Goal: Task Accomplishment & Management: Use online tool/utility

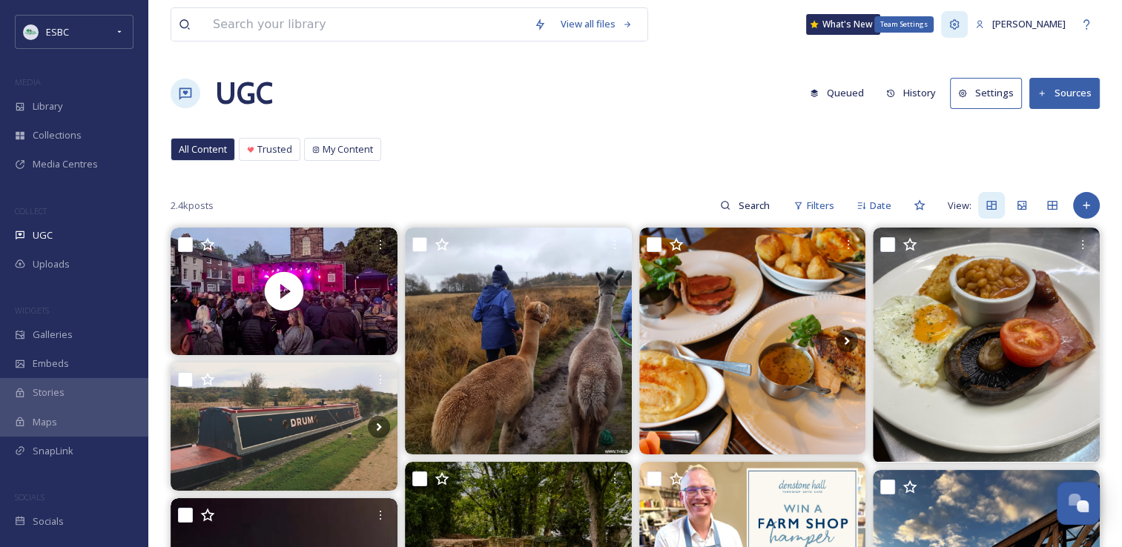
click at [960, 24] on icon at bounding box center [954, 25] width 12 height 12
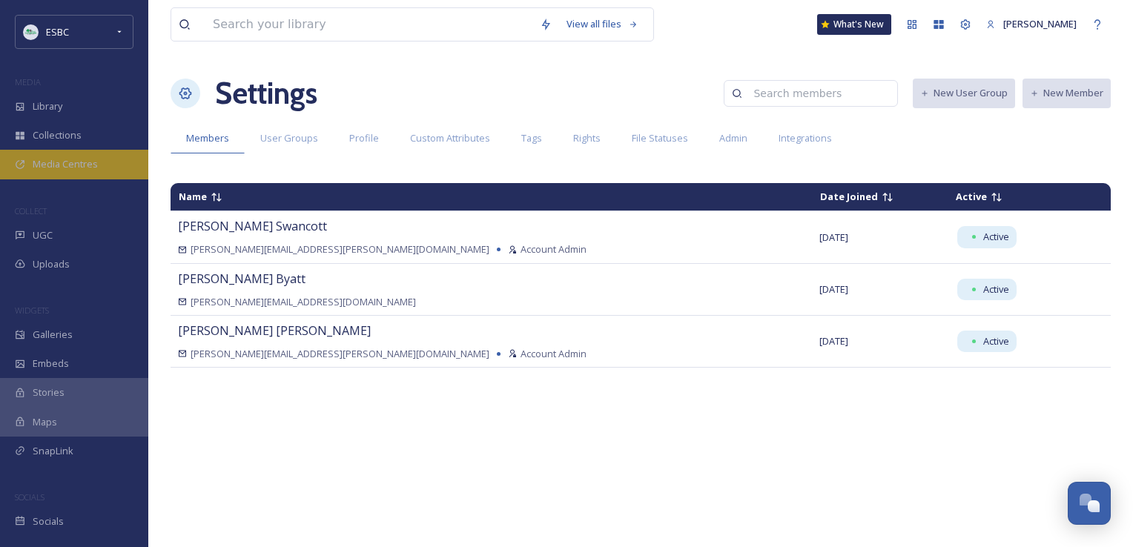
click at [65, 151] on div "Media Centres" at bounding box center [74, 164] width 148 height 29
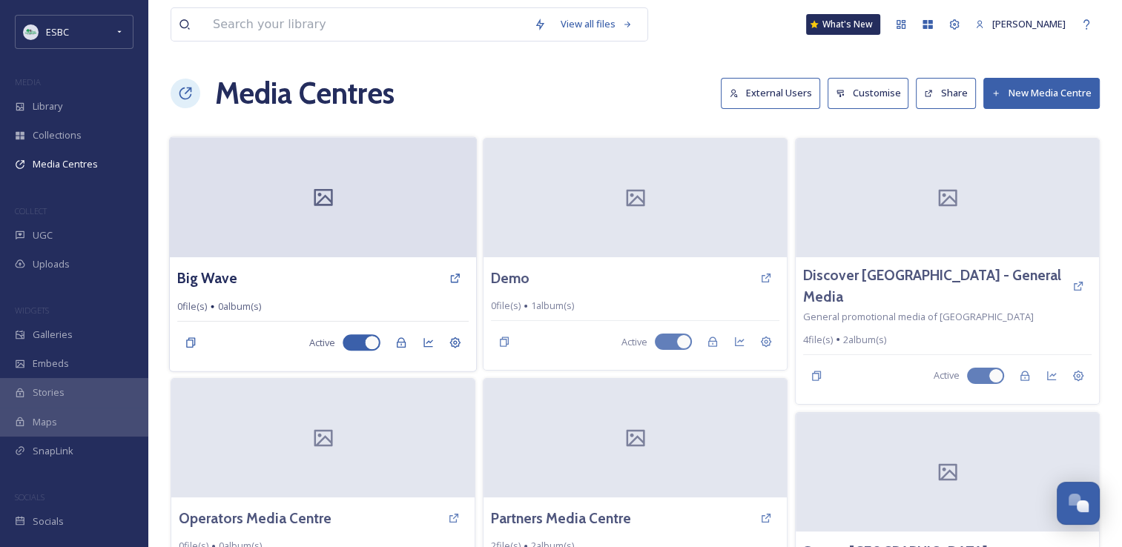
click at [330, 177] on div at bounding box center [323, 197] width 306 height 120
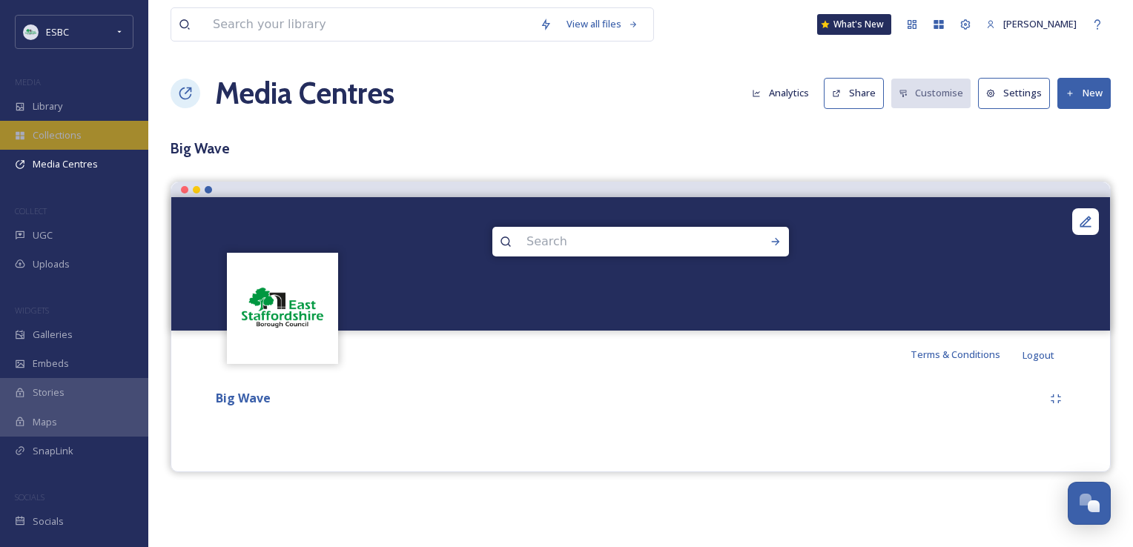
click at [53, 128] on span "Collections" at bounding box center [57, 135] width 49 height 14
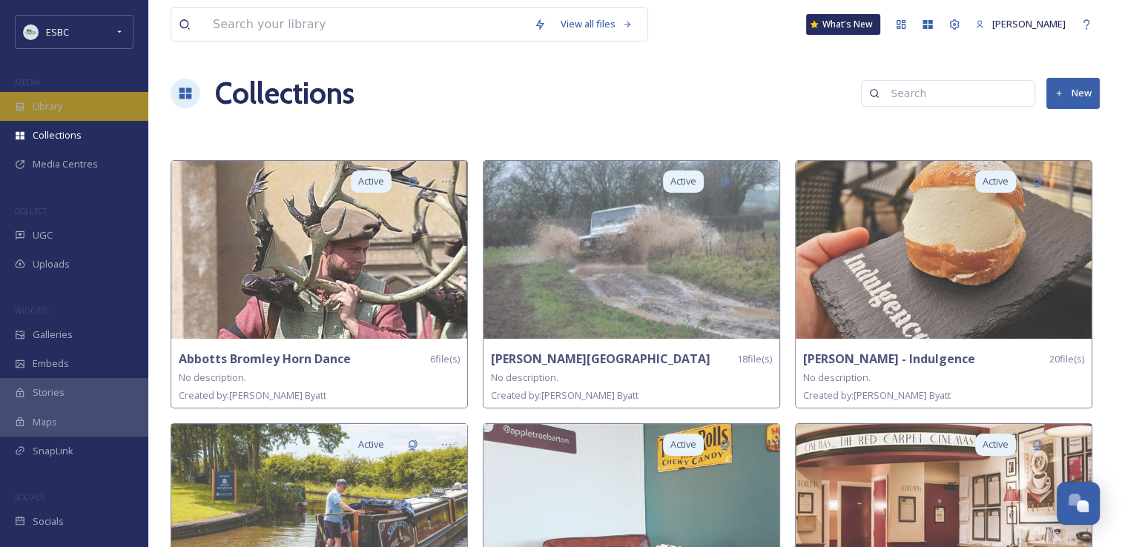
click at [38, 114] on div "Library" at bounding box center [74, 106] width 148 height 29
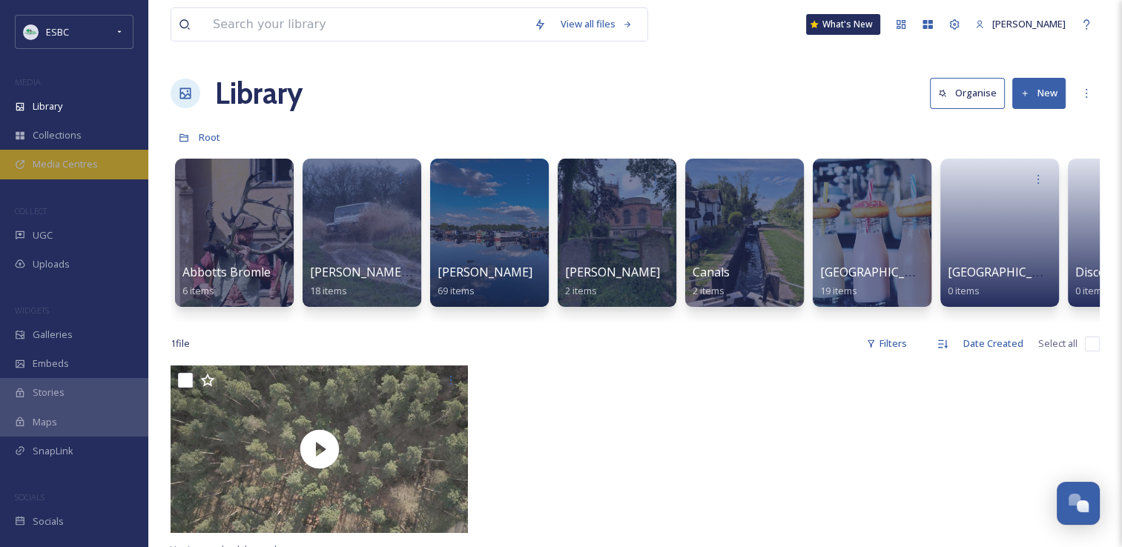
click at [50, 169] on span "Media Centres" at bounding box center [65, 164] width 65 height 14
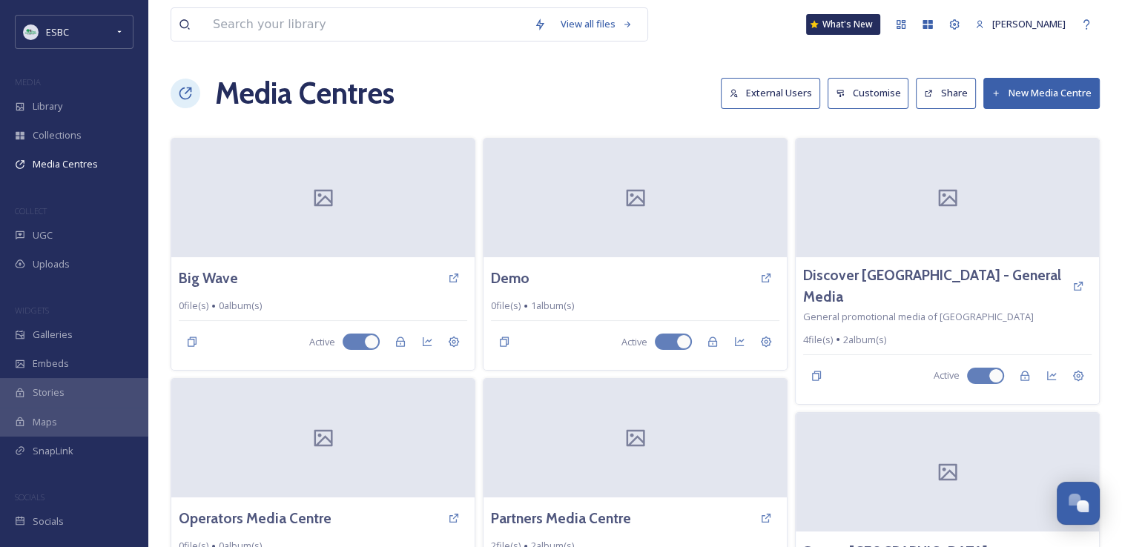
click at [1043, 96] on button "New Media Centre" at bounding box center [1041, 93] width 116 height 30
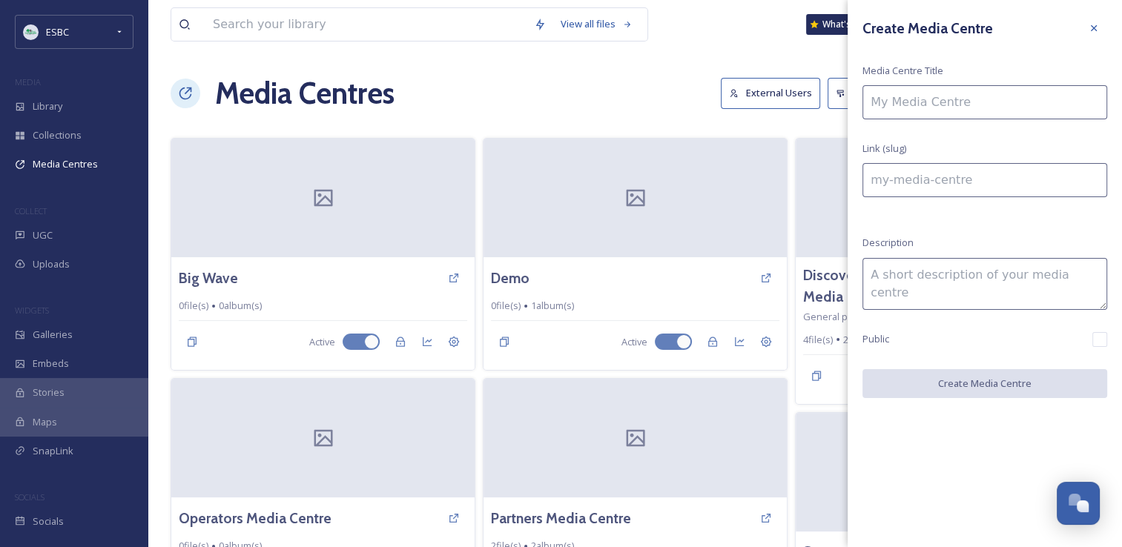
click at [911, 105] on input at bounding box center [984, 102] width 245 height 34
type input "W"
type input "w"
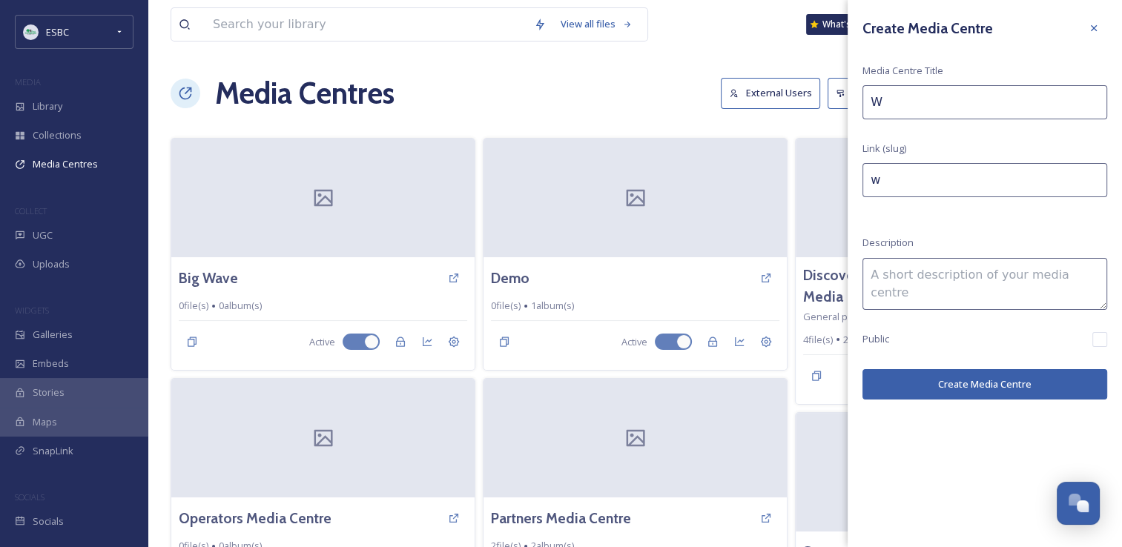
type input "WE"
type input "we"
type input "WEB"
type input "web"
type input "WEBS"
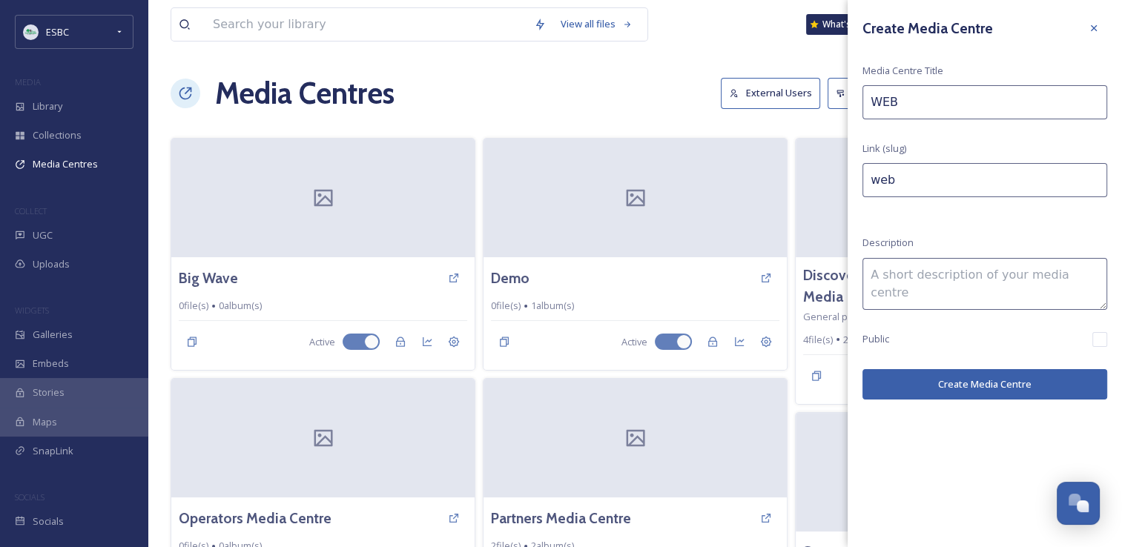
type input "webs"
type input "WEBSI"
type input "websi"
type input "WEBSIR"
type input "websir"
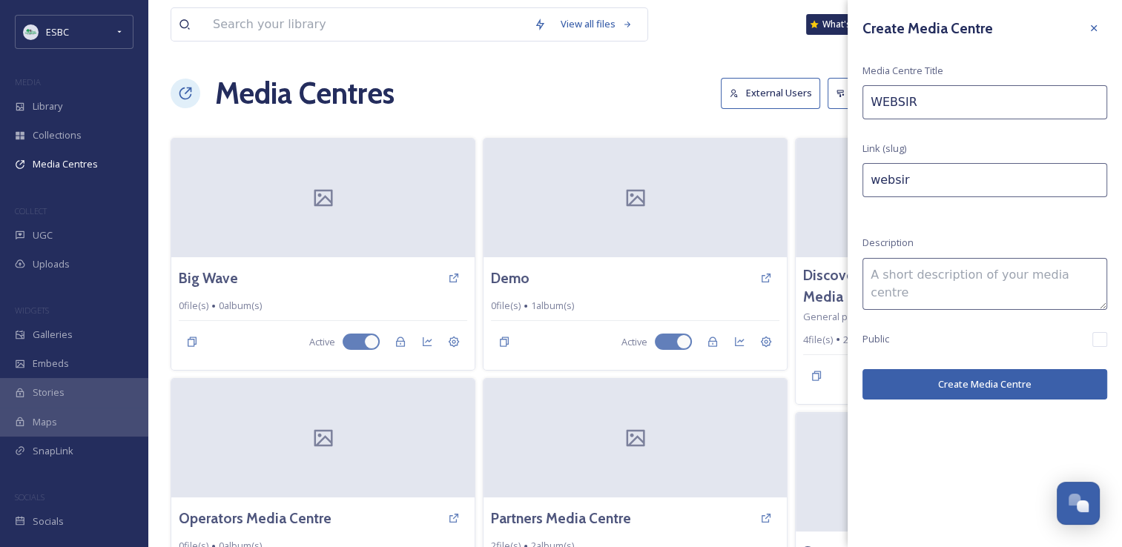
type input "WEBSIRE"
type input "websire"
type input "WEBSIR"
type input "websir"
type input "WEBSI"
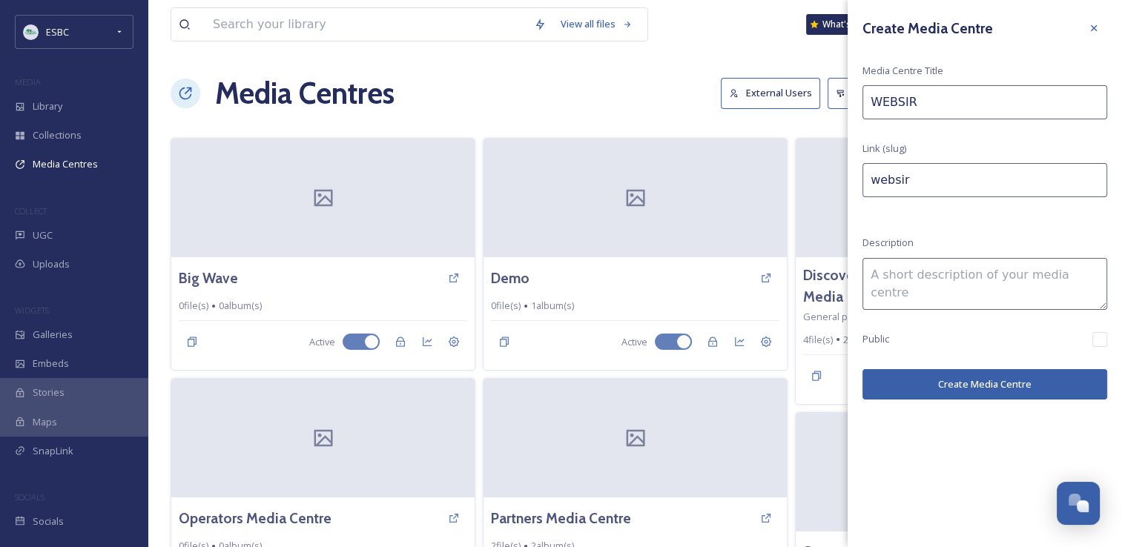
type input "websi"
type input "WEBSIT"
type input "websit"
type input "WEBSITE"
type input "website"
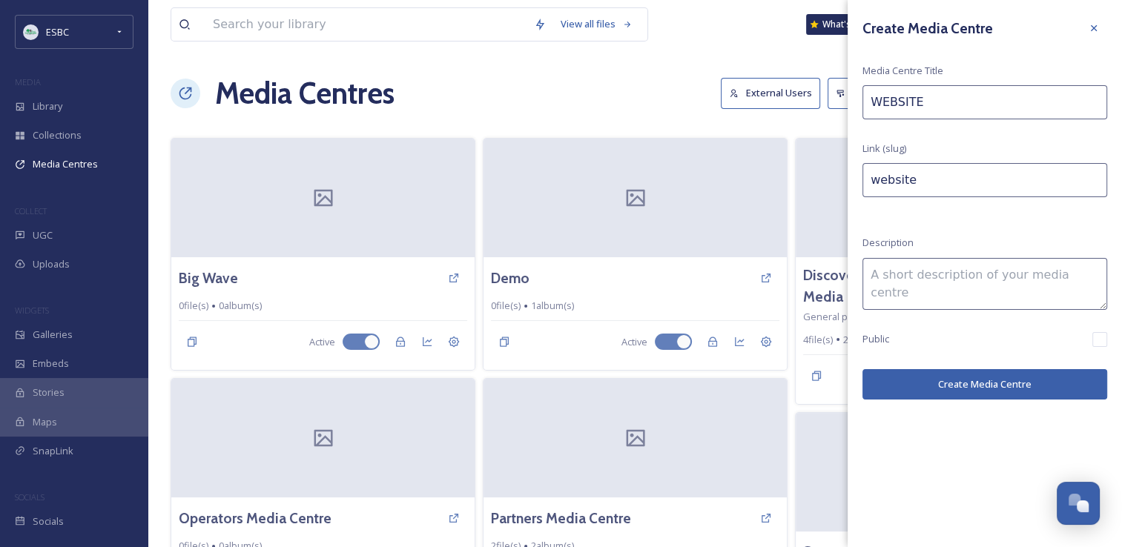
type input "WEBSITE"
type input "website-"
type input "WEBSITE M"
type input "website-m"
type input "WEBSITE ME"
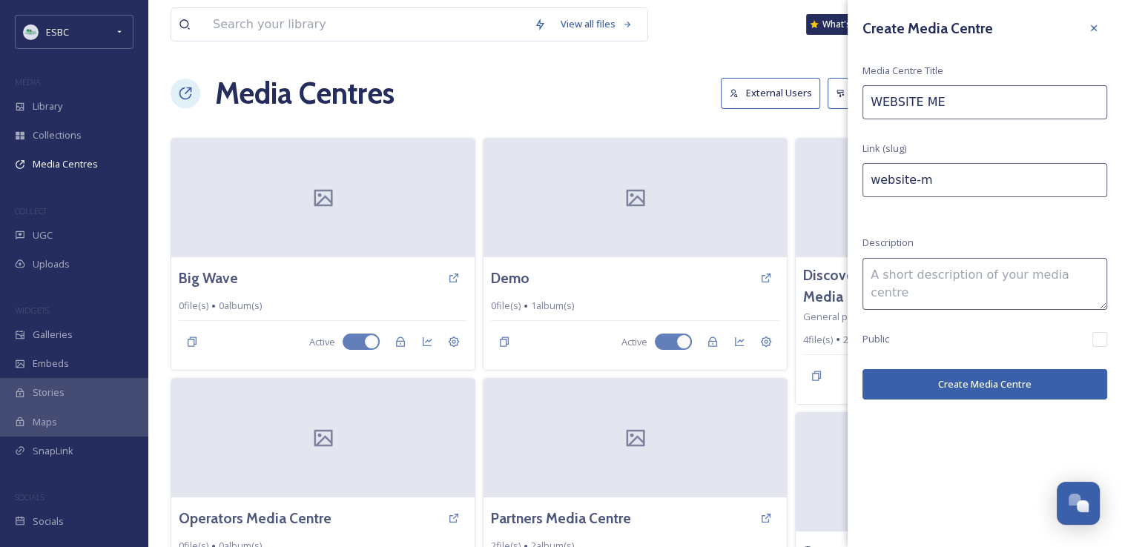
type input "website-me"
type input "WEBSITE MED"
type input "website-med"
type input "WEBSITE MEDI"
type input "website-medi"
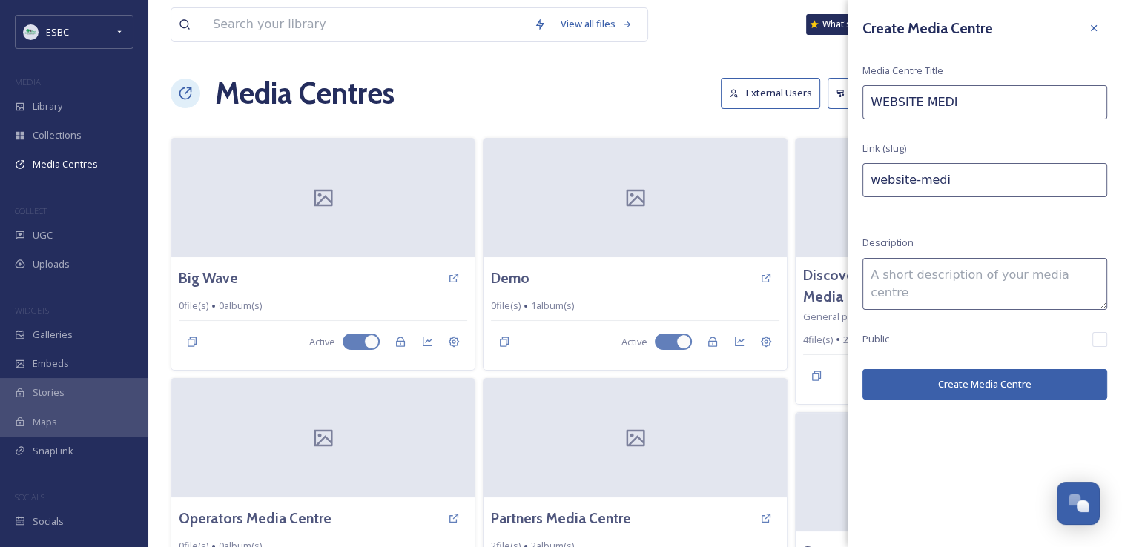
type input "WEBSITE MEDIA"
type input "website-media"
type input "WEBSITE MEDIA"
type input "website-media-"
type input "WEBSITE MEDIA R"
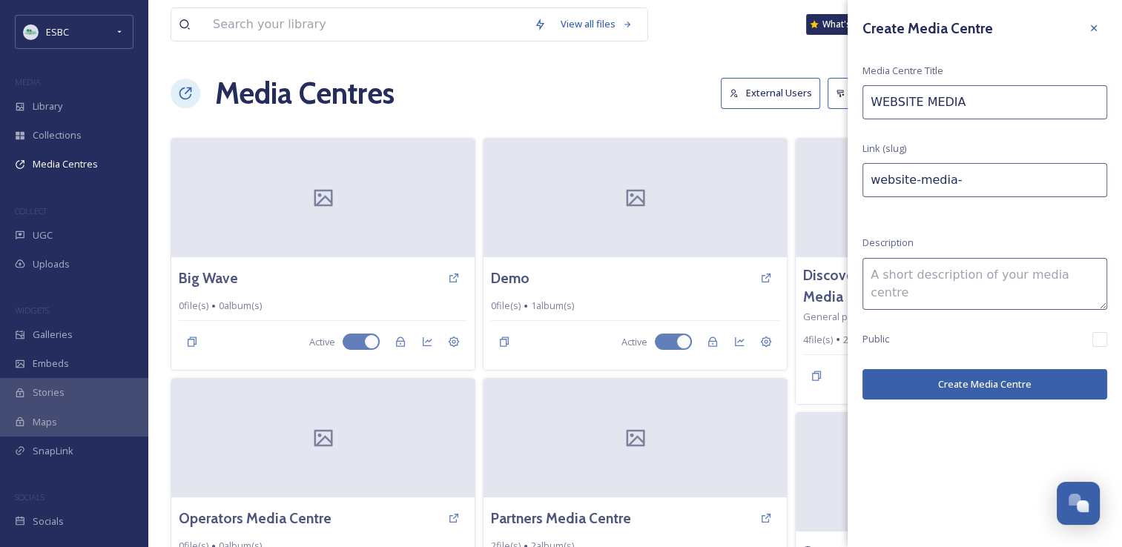
type input "website-media-r"
type input "WEBSITE MEDIA RE"
type input "website-media-re"
type input "WEBSITE MEDIA RES"
type input "website-media-res"
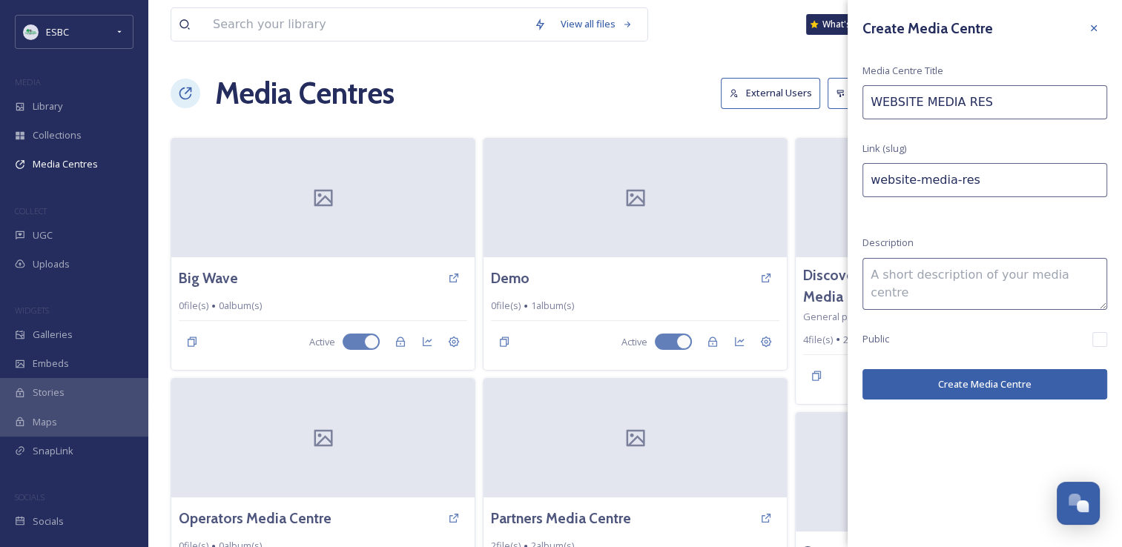
type input "WEBSITE MEDIA RESO"
type input "website-media-reso"
type input "WEBSITE MEDIA RESOU"
type input "website-media-resou"
type input "WEBSITE MEDIA RESOUR"
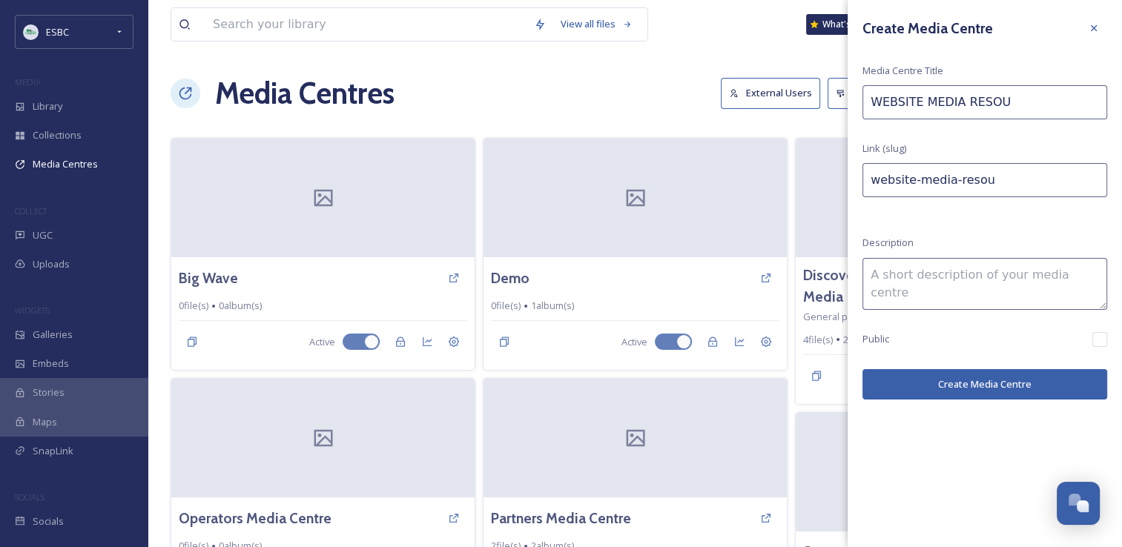
type input "website-media-resour"
type input "WEBSITE MEDIA RESOURC"
type input "website-media-resourc"
type input "WEBSITE MEDIA RESOURCE"
type input "website-media-resource"
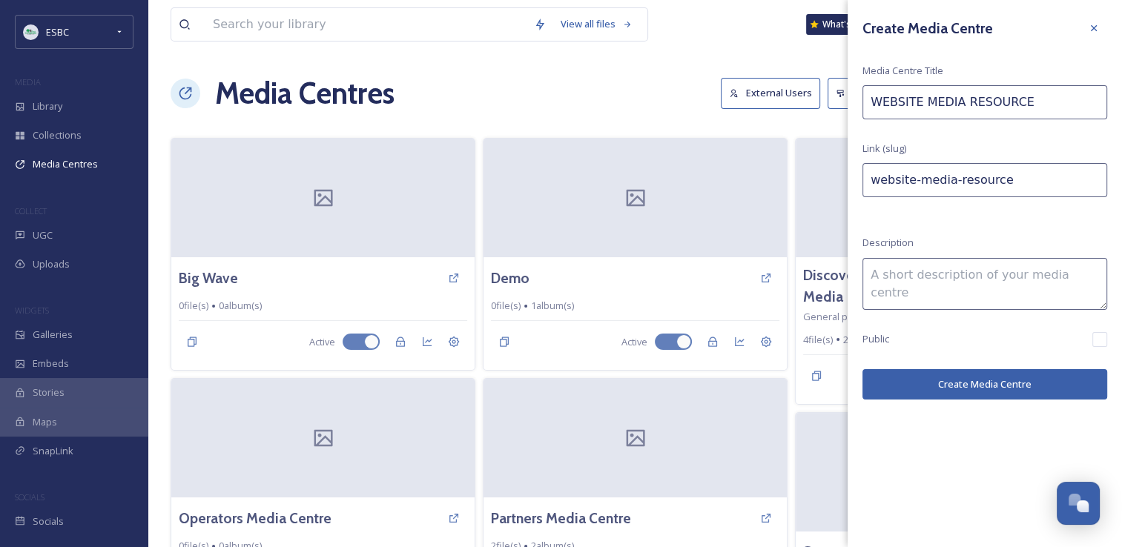
type input "WEBSITE MEDIA RESOURCE"
type input "website-media-resource-"
type input "WEBSITE MEDIA RESOURCE P"
type input "website-media-resource-p"
type input "WEBSITE MEDIA RESOURCE PA"
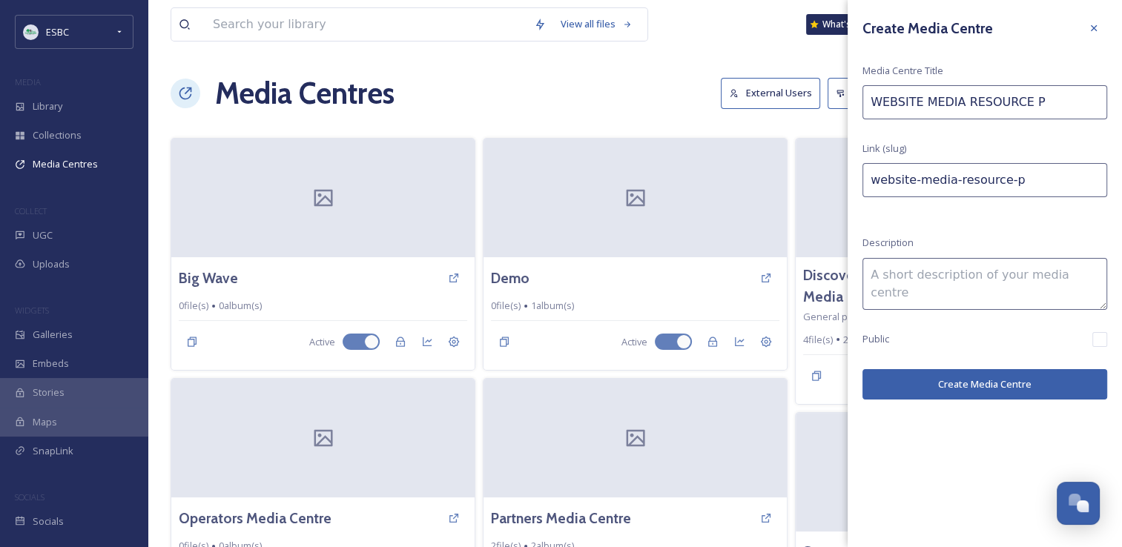
type input "website-media-resource-pa"
type input "WEBSITE MEDIA RESOURCE PAG"
type input "website-media-resource-pag"
type input "WEBSITE MEDIA RESOURCE PAGE"
type input "website-media-resource-page"
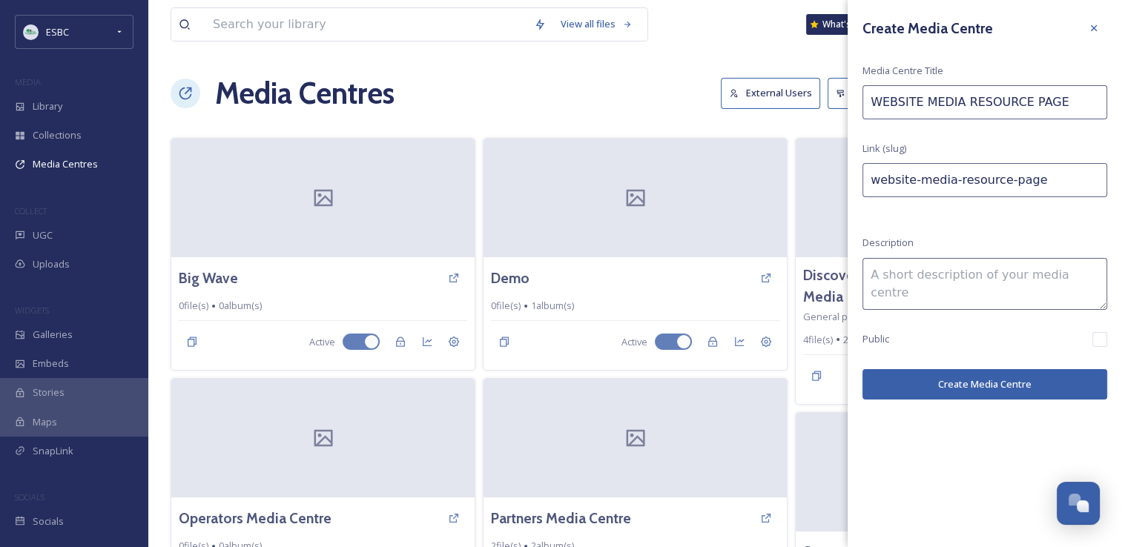
type input "WEBSITE MEDIA RESOURCE PAGE"
type input "website-media-resource-page-"
type input "WEBSITE MEDIA RESOURCE PAGE P"
type input "website-media-resource-page-p"
type input "WEBSITE MEDIA RESOURCE PAGE PH"
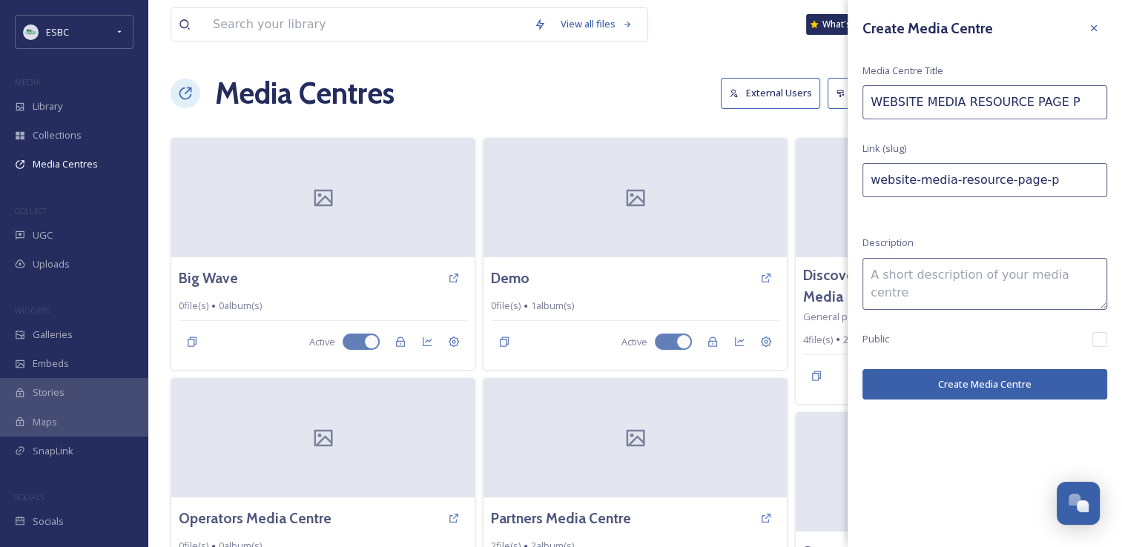
type input "website-media-resource-page-ph"
type input "WEBSITE MEDIA RESOURCE PAGE PHO"
type input "website-media-resource-page-pho"
type input "WEBSITE MEDIA RESOURCE PAGE PHOT"
type input "website-media-resource-page-phot"
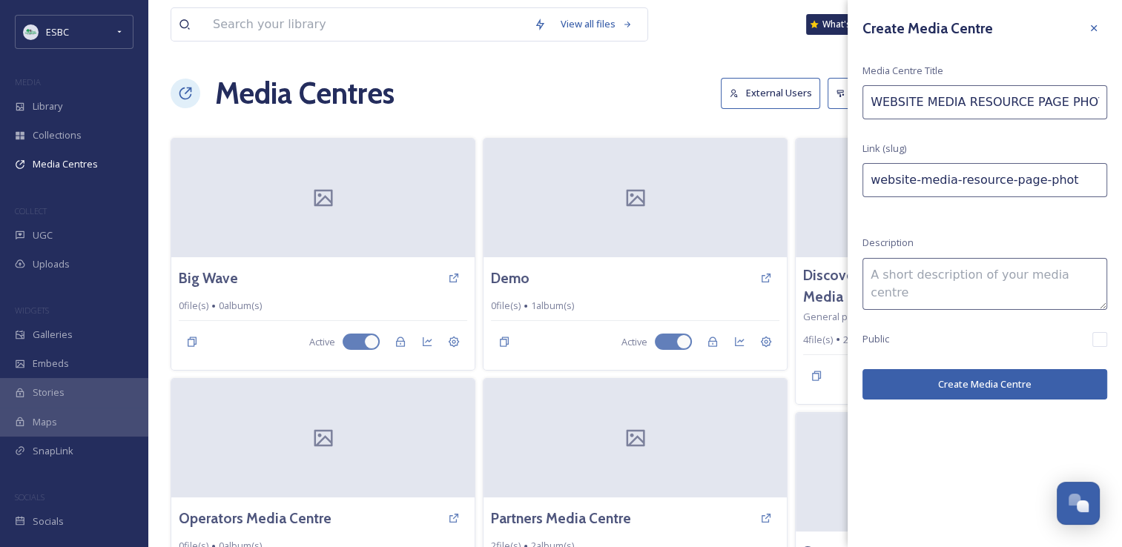
type input "WEBSITE MEDIA RESOURCE PAGE PHOTO"
type input "website-media-resource-page-photo"
type input "WEBSITE MEDIA RESOURCE PAGE PHOTOS"
type input "website-media-resource-page-photos"
drag, startPoint x: 1099, startPoint y: 99, endPoint x: 866, endPoint y: 98, distance: 232.8
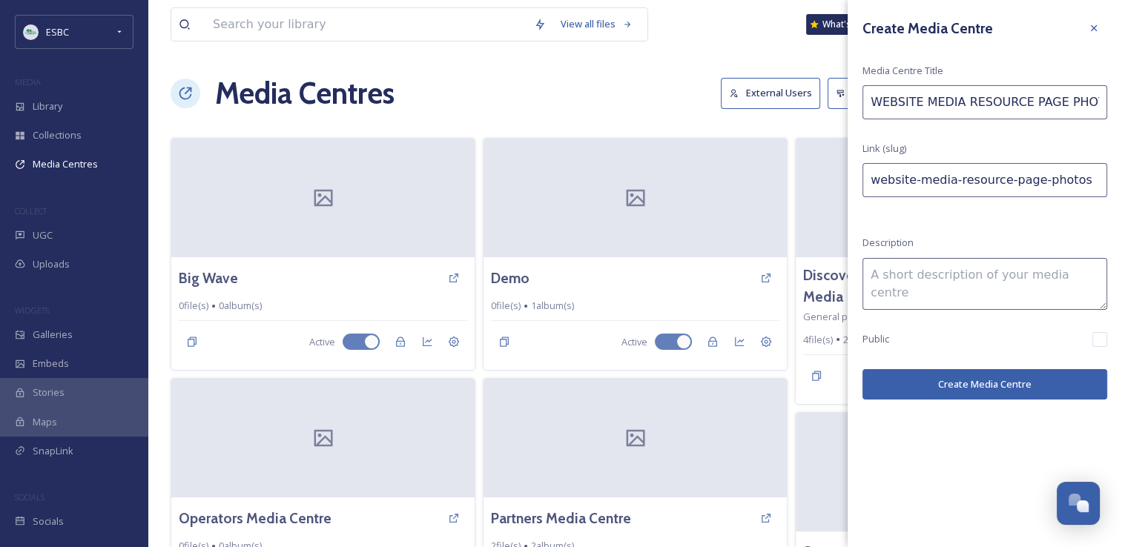
click at [866, 98] on input "WEBSITE MEDIA RESOURCE PAGE PHOTOS" at bounding box center [984, 102] width 245 height 34
type input "WEBSITE MEDIA RESOURCE PAGE PHOTOS"
click at [944, 380] on button "Create Media Centre" at bounding box center [984, 384] width 245 height 30
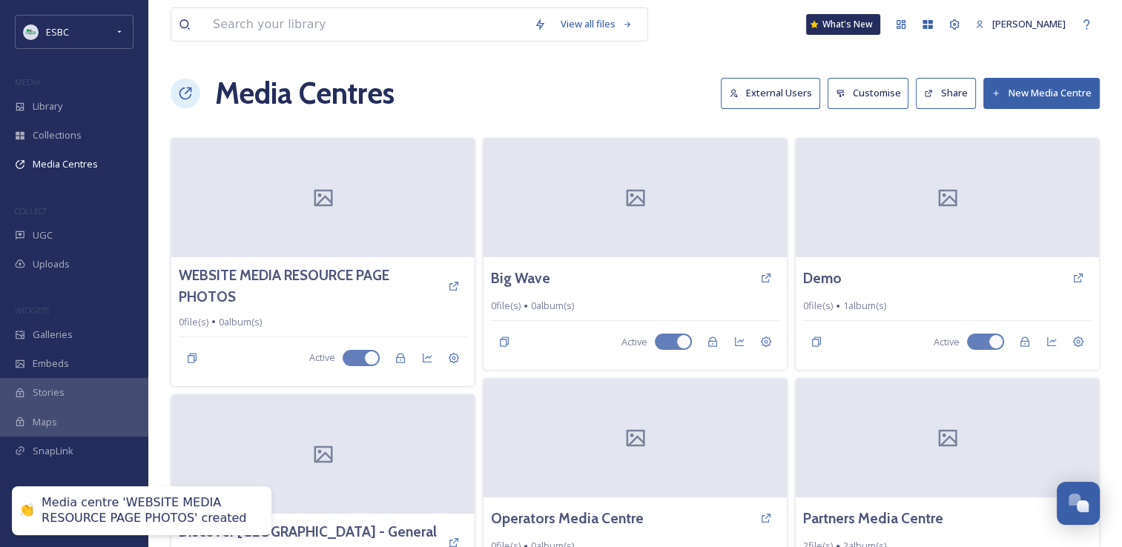
click at [1038, 92] on button "New Media Centre" at bounding box center [1041, 93] width 116 height 30
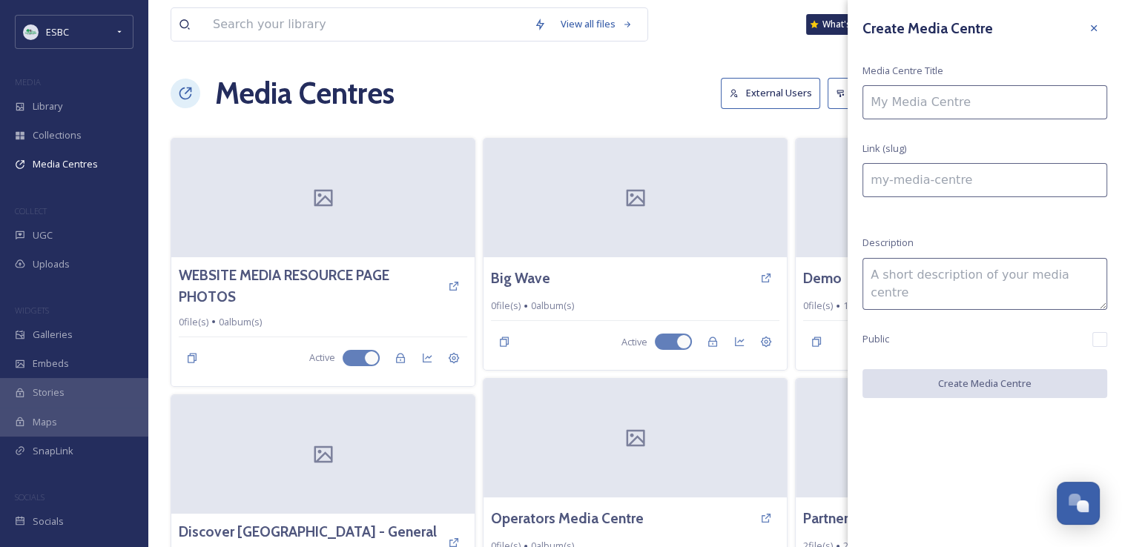
click at [980, 98] on input at bounding box center [984, 102] width 245 height 34
paste input "WEBSITE MEDIA RESOURCE PAGE PHOTOS"
type input "WEBSITE MEDIA RESOURCE PAGE PHOTOS"
type input "website-media-resource-page-photos"
type input "WEBSITE MEDIA RESOURCE PAGE PHOTO"
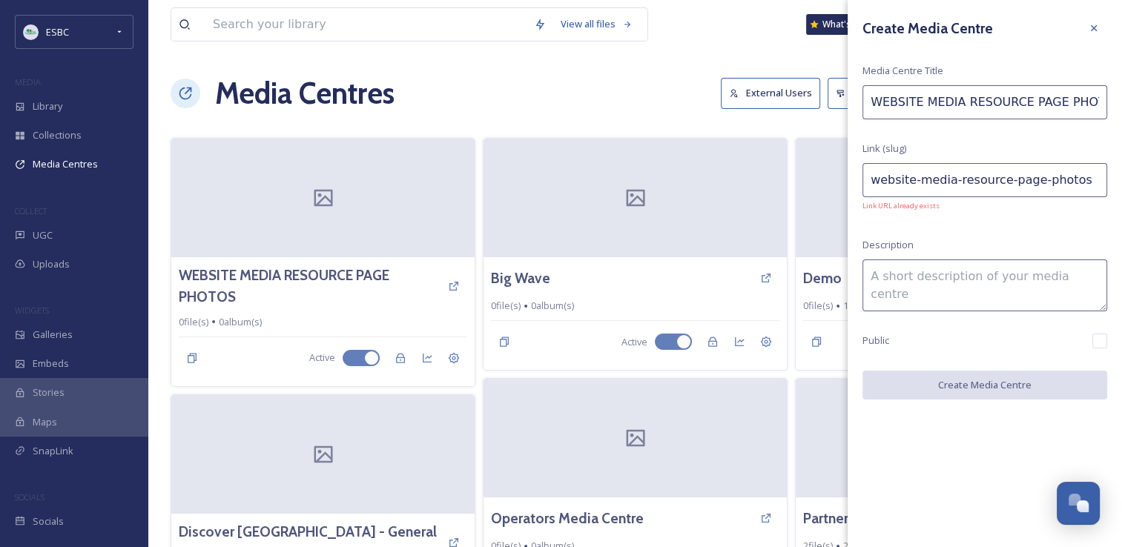
type input "website-media-resource-page-photo"
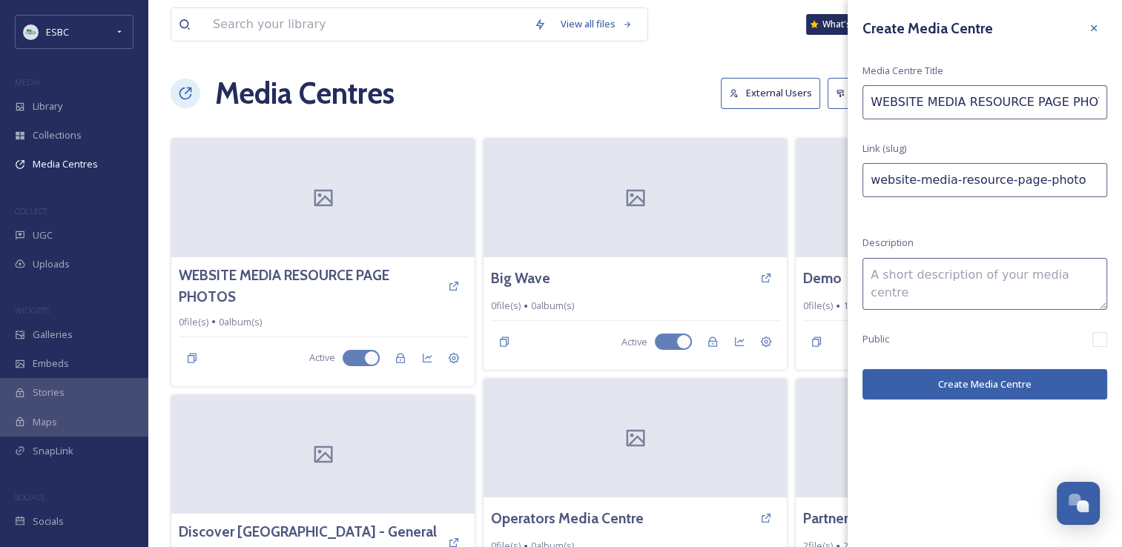
type input "WEBSITE MEDIA RESOURCE PAGE PHOT"
type input "website-media-resource-page-phot"
type input "WEBSITE MEDIA RESOURCE PAGE PHO"
type input "website-media-resource-page-pho"
type input "WEBSITE MEDIA RESOURCE PAGE PH"
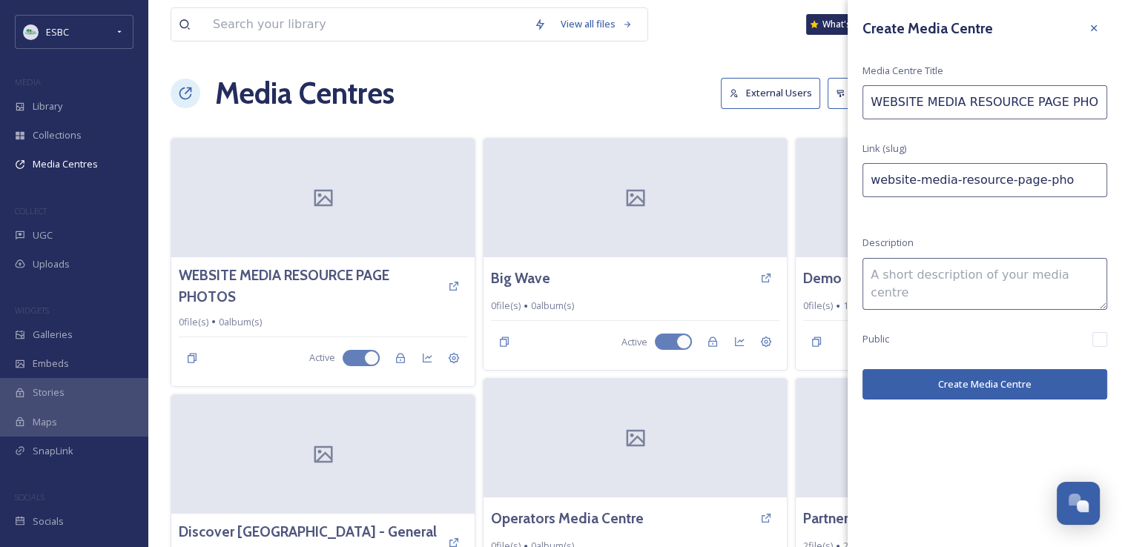
type input "website-media-resource-page-ph"
type input "WEBSITE MEDIA RESOURCE PAGE P"
type input "website-media-resource-page-p"
type input "WEBSITE MEDIA RESOURCE PAGE"
type input "website-media-resource-page-"
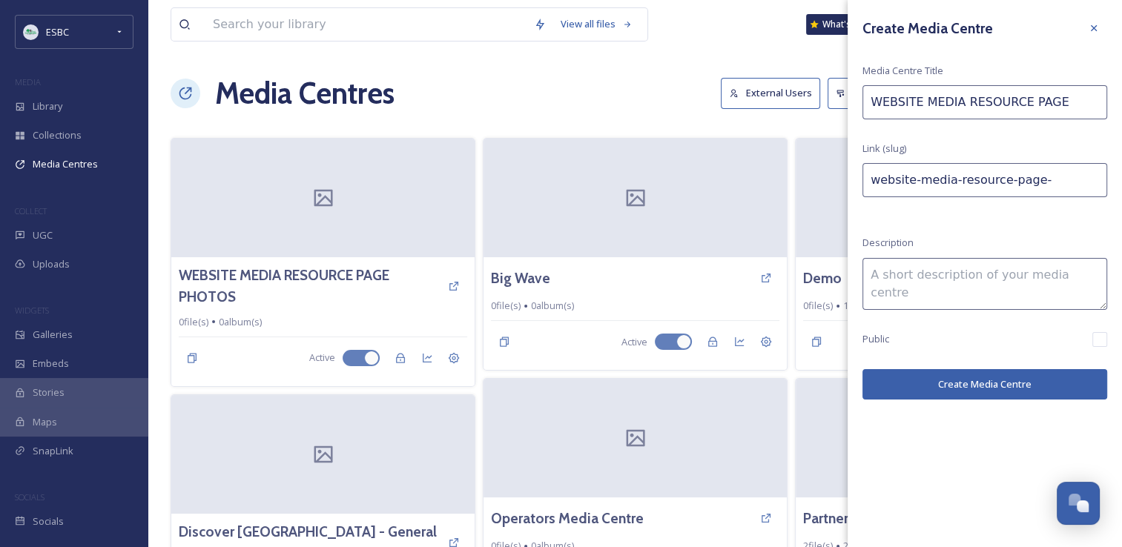
type input "WEBSITE MEDIA RESOURCE PAGE F"
type input "website-media-resource-page-f"
type input "WEBSITE MEDIA RESOURCE PAGE FI"
type input "website-media-resource-page-fi"
type input "WEBSITE MEDIA RESOURCE PAGE FIL"
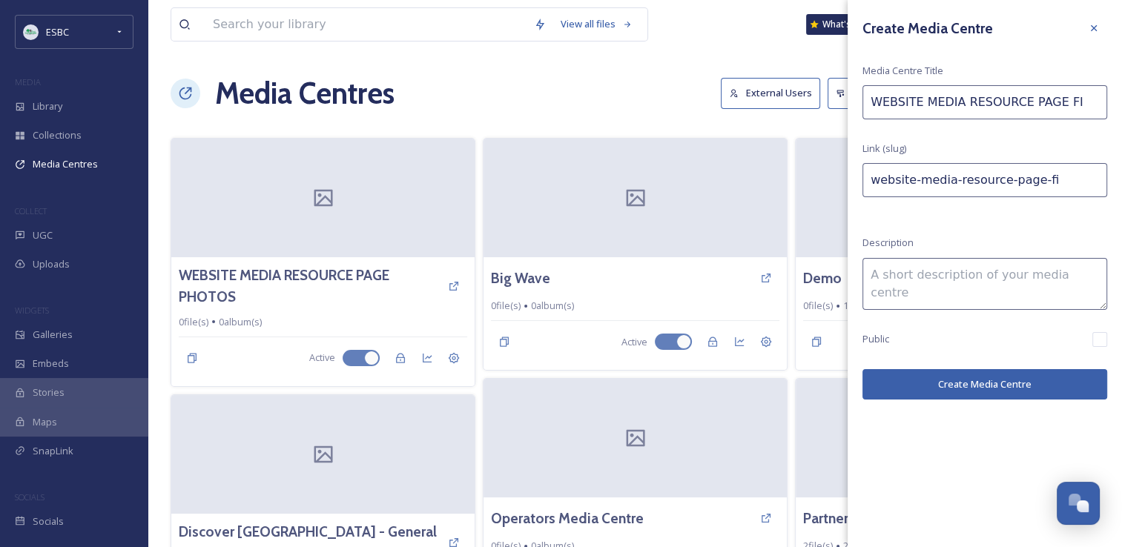
type input "website-media-resource-page-fil"
type input "WEBSITE MEDIA RESOURCE PAGE FILM"
type input "website-media-resource-page-film"
type input "WEBSITE MEDIA RESOURCE PAGE FILM"
click at [965, 384] on button "Create Media Centre" at bounding box center [984, 384] width 245 height 30
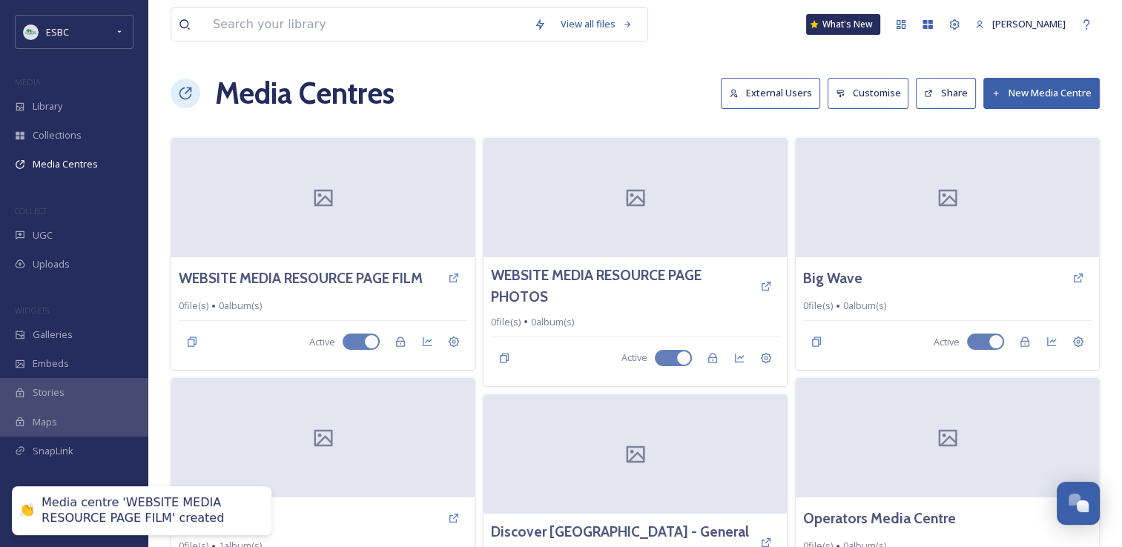
click at [566, 79] on div "Media Centres External Users Customise Share New Media Centre" at bounding box center [635, 93] width 929 height 44
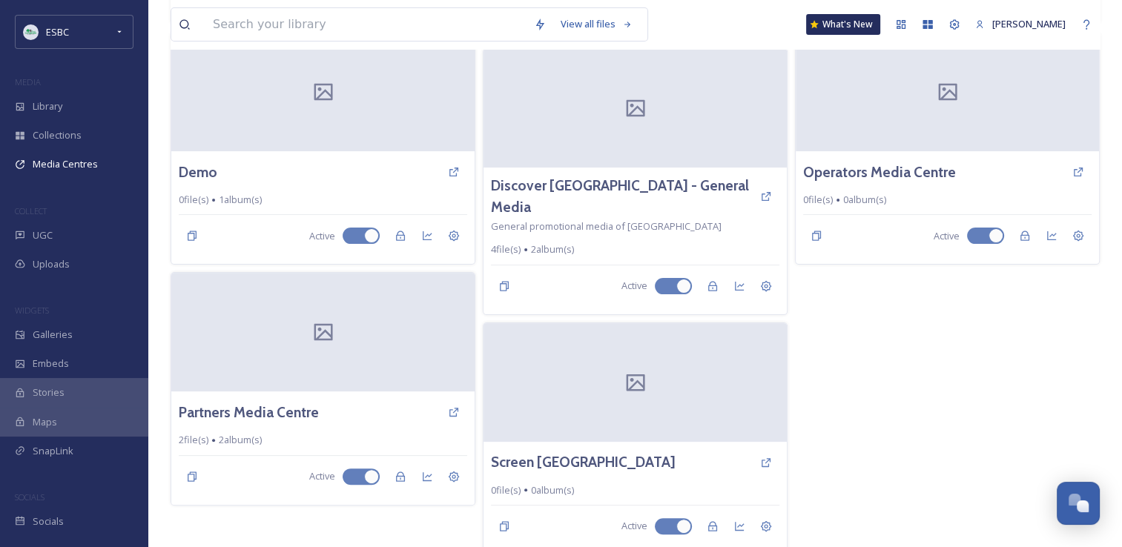
scroll to position [352, 0]
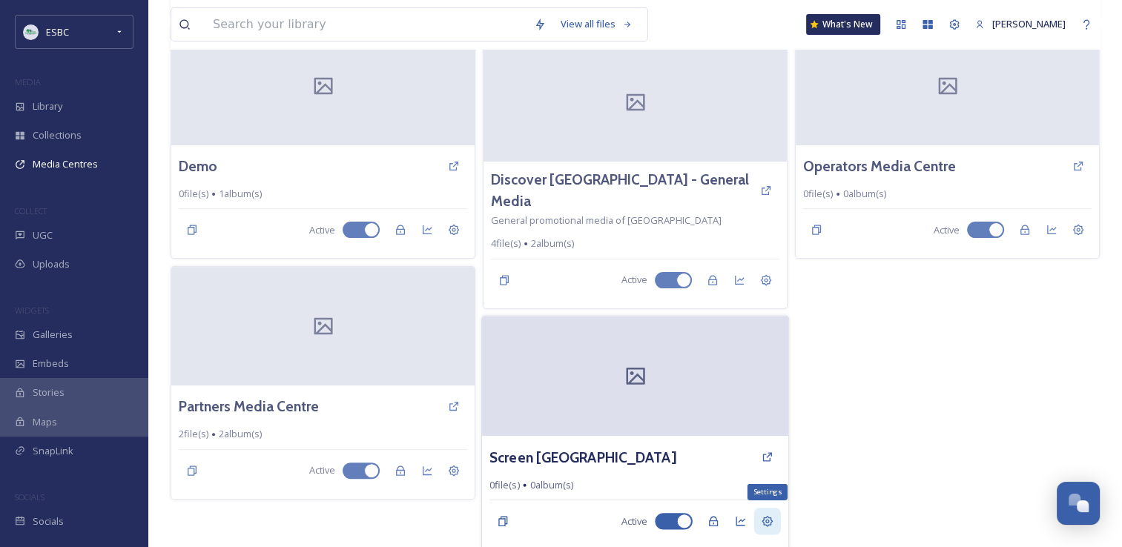
click at [767, 523] on icon at bounding box center [767, 521] width 11 height 11
